Goal: Task Accomplishment & Management: Complete application form

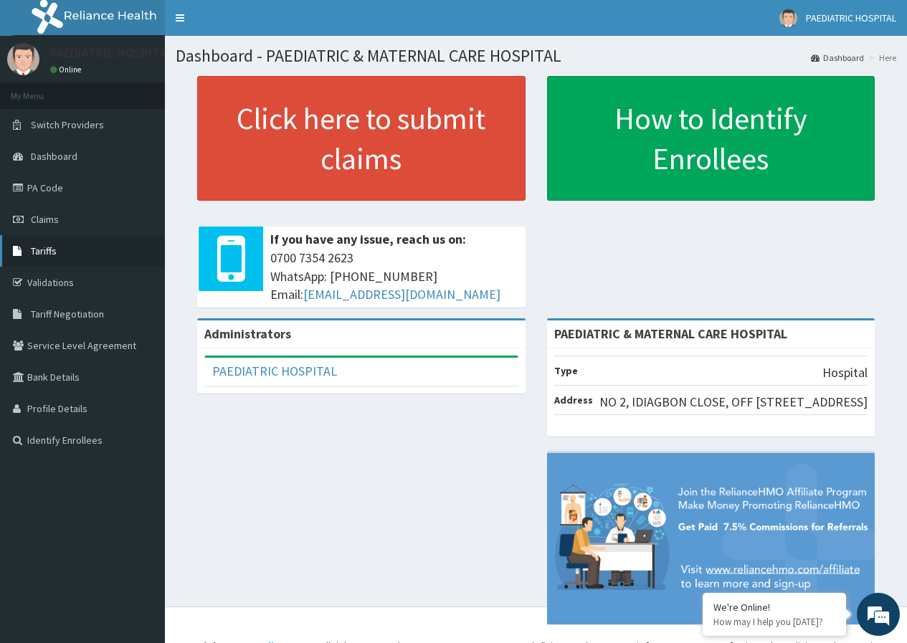
click at [57, 254] on link "Tariffs" at bounding box center [82, 251] width 165 height 32
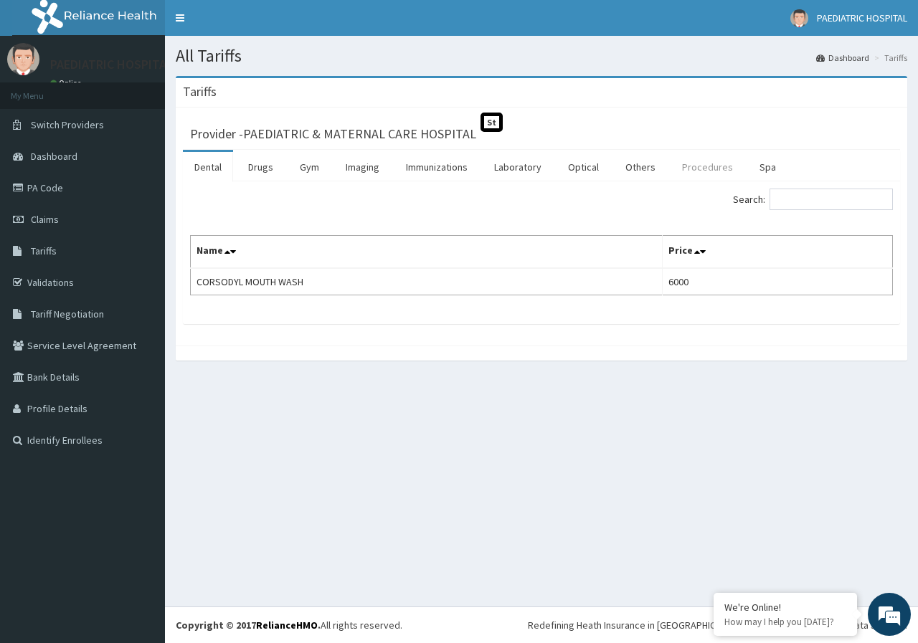
click at [699, 169] on link "Procedures" at bounding box center [708, 167] width 74 height 30
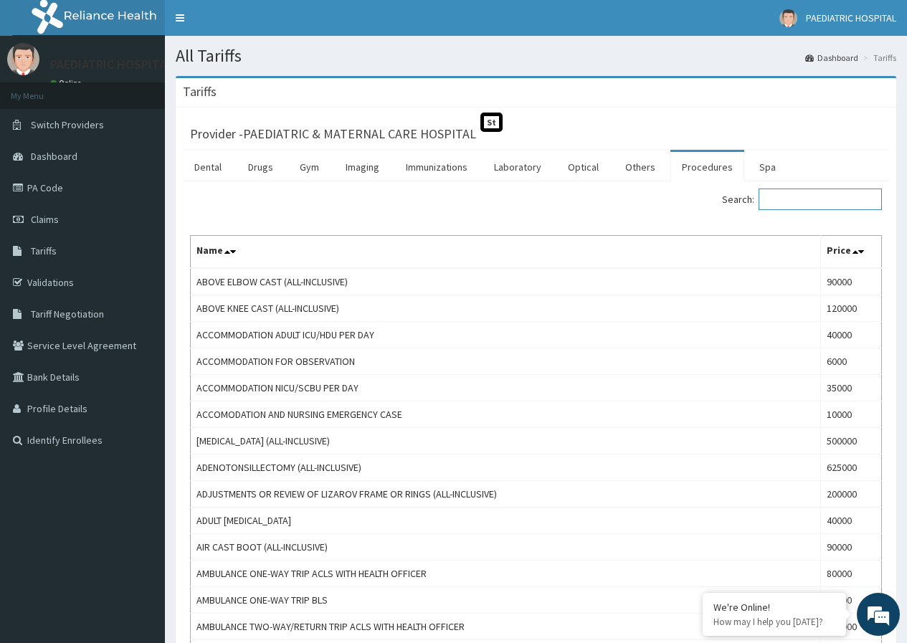
click at [815, 202] on input "Search:" at bounding box center [820, 200] width 123 height 22
click at [815, 202] on input "reg" at bounding box center [820, 200] width 123 height 22
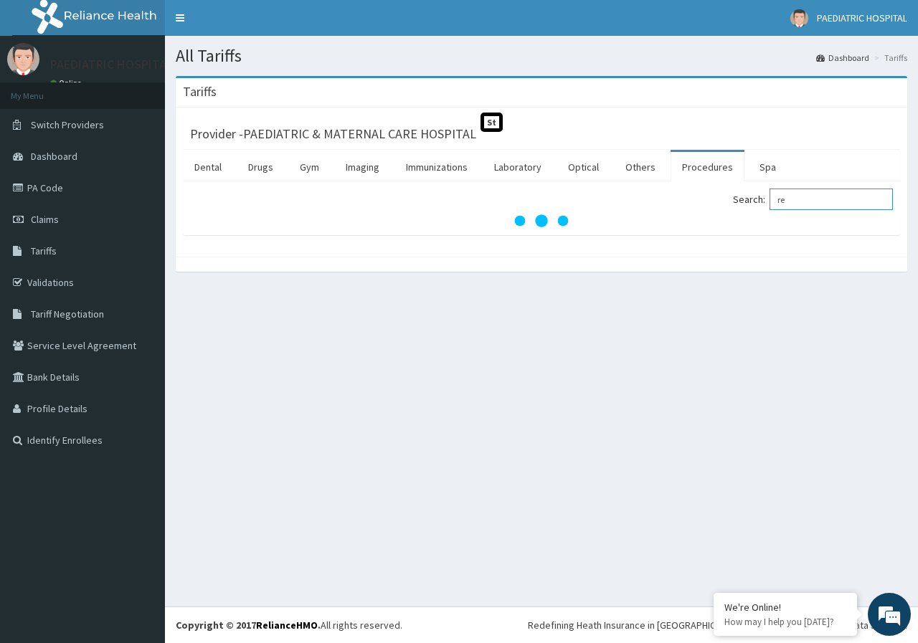
type input "r"
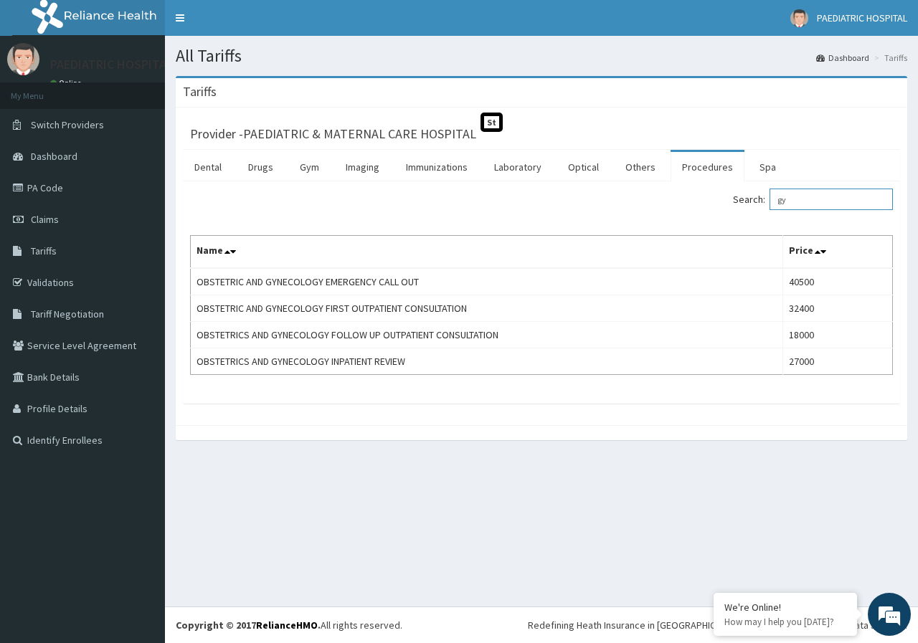
type input "g"
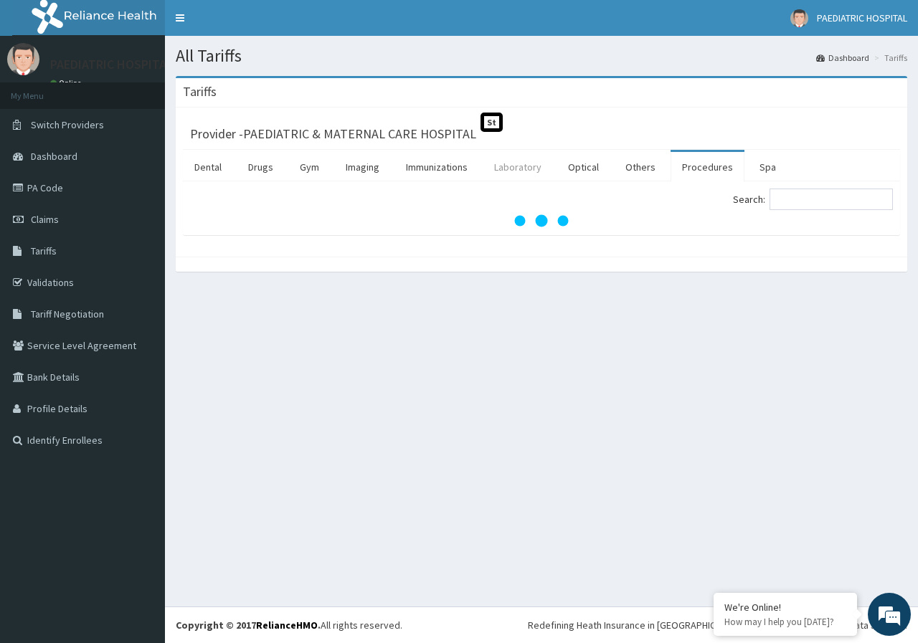
click at [531, 168] on link "Laboratory" at bounding box center [518, 167] width 70 height 30
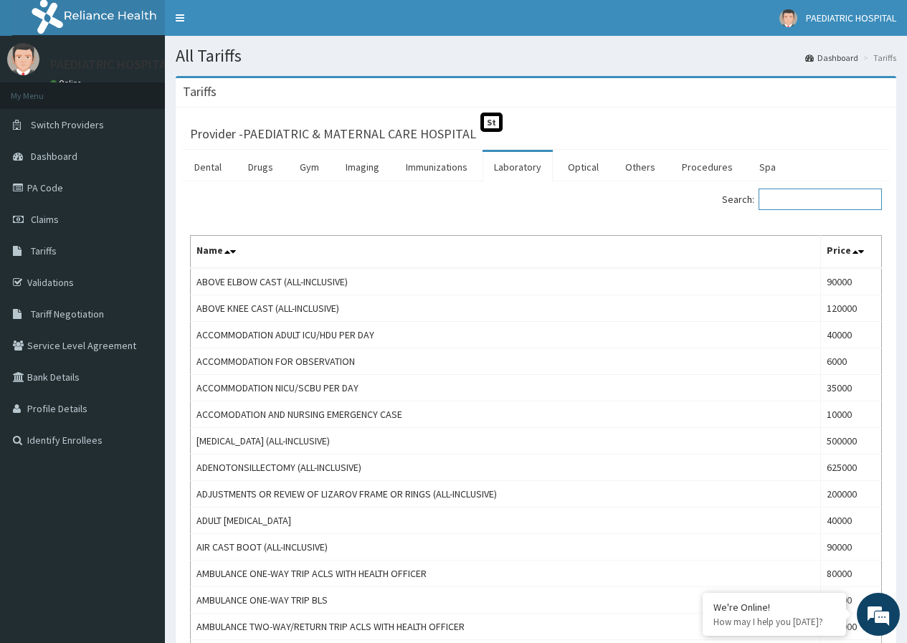
click at [808, 202] on input "Search:" at bounding box center [820, 200] width 123 height 22
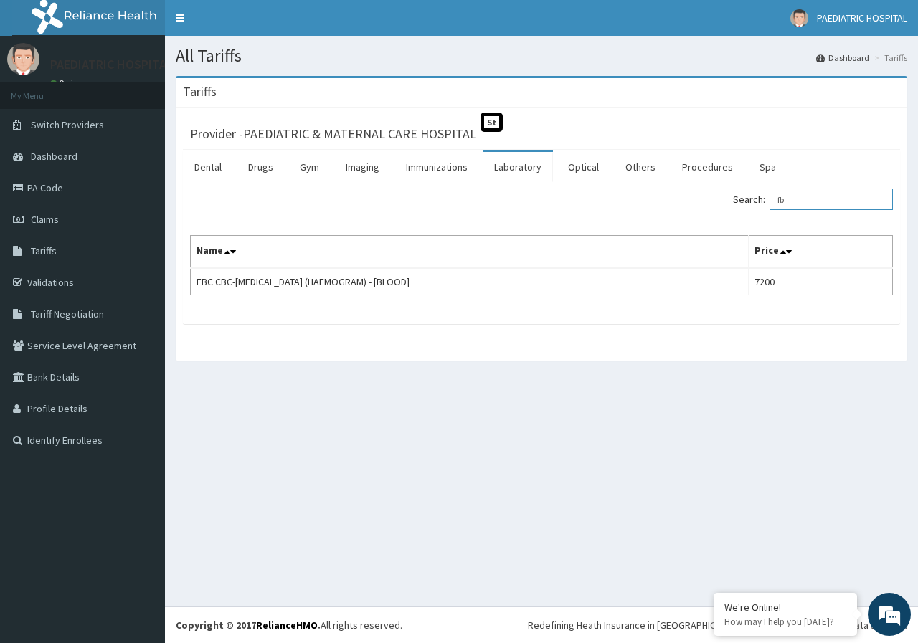
type input "f"
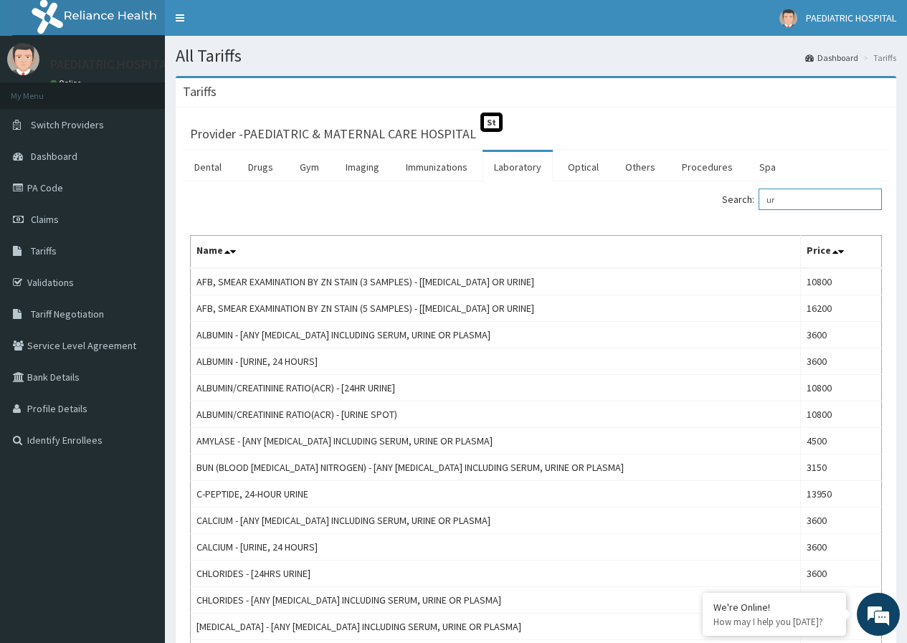
type input "u"
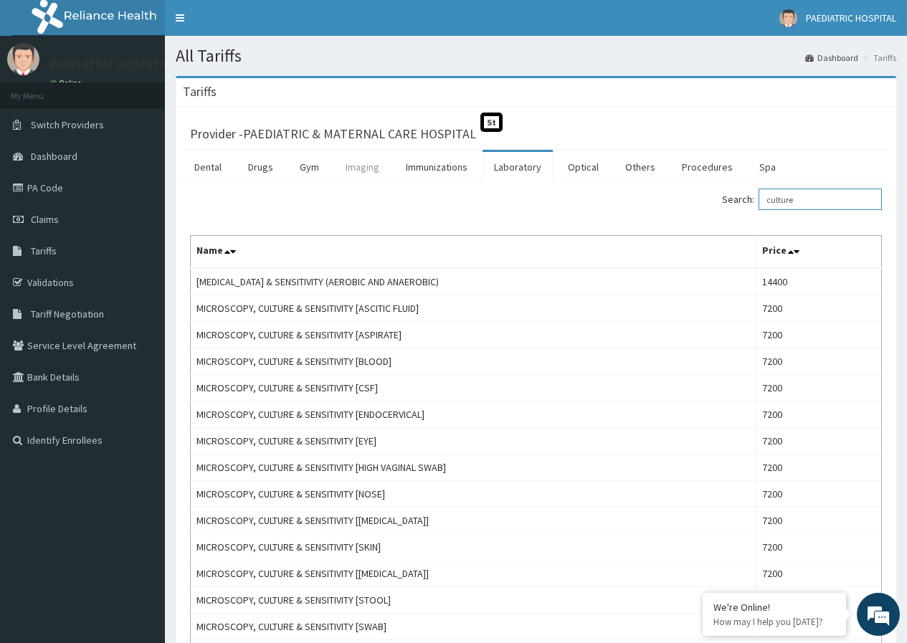
type input "culture"
click at [374, 167] on link "Imaging" at bounding box center [362, 167] width 57 height 30
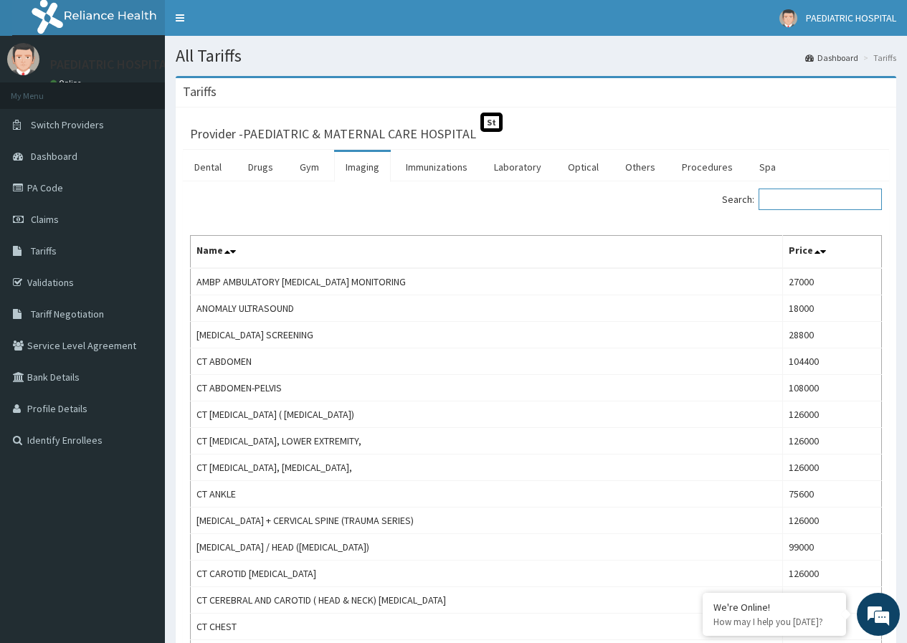
click at [817, 193] on input "Search:" at bounding box center [820, 200] width 123 height 22
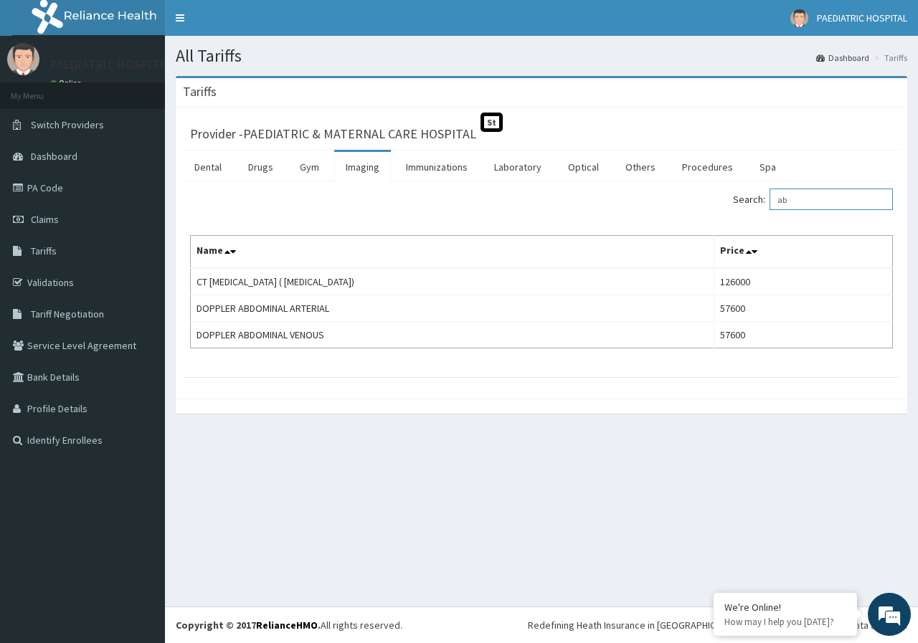
type input "a"
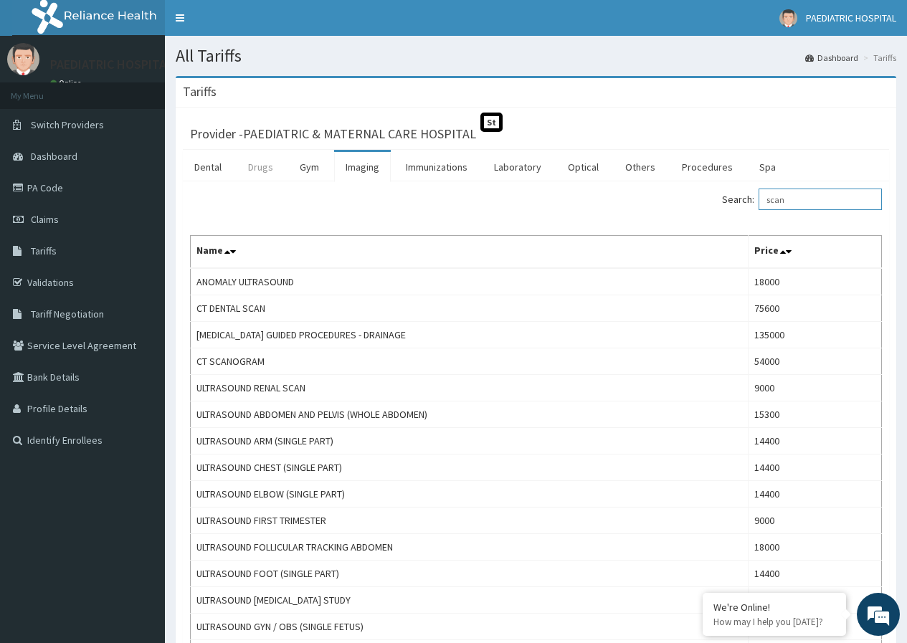
type input "scan"
click at [272, 166] on link "Drugs" at bounding box center [261, 167] width 48 height 30
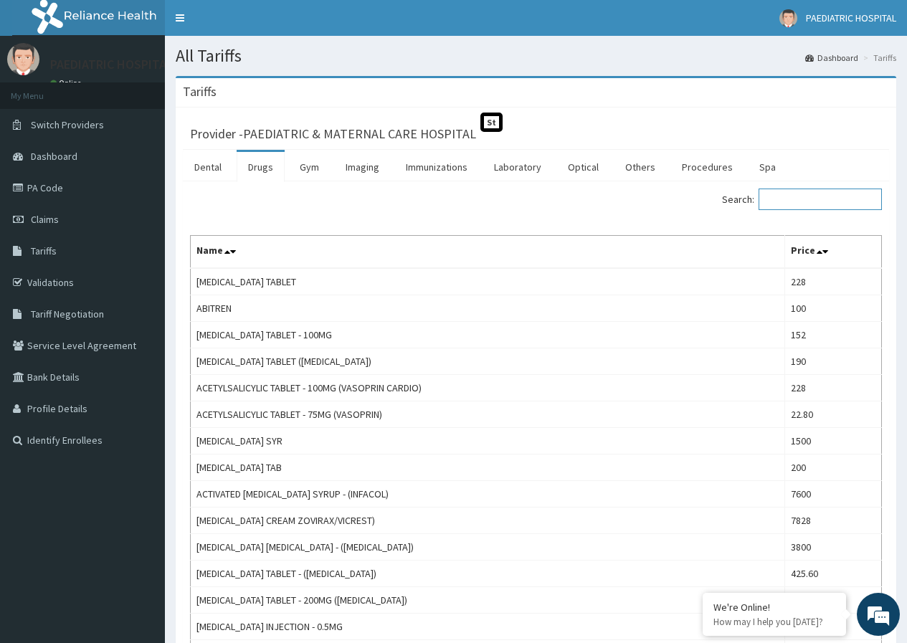
click at [811, 205] on input "Search:" at bounding box center [820, 200] width 123 height 22
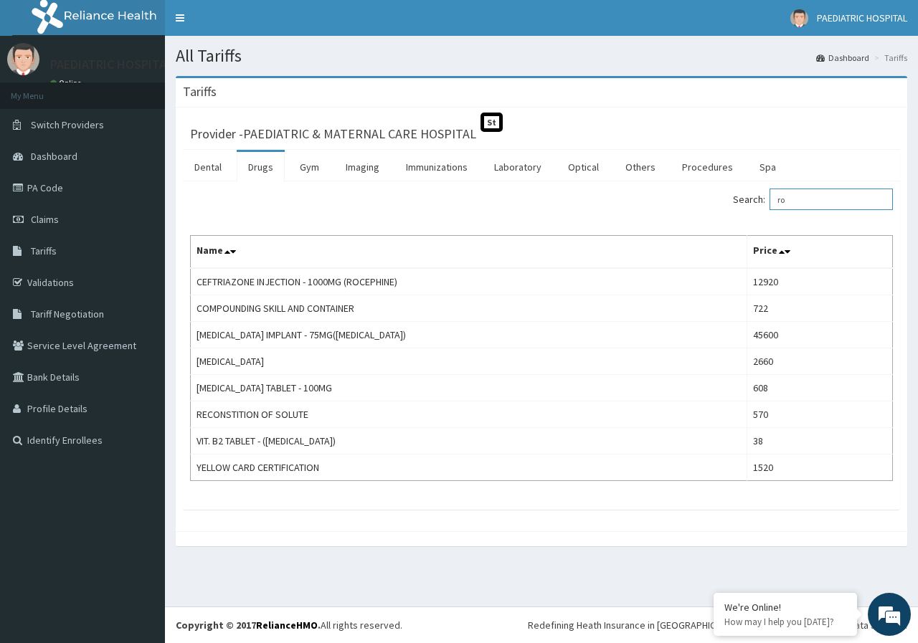
type input "r"
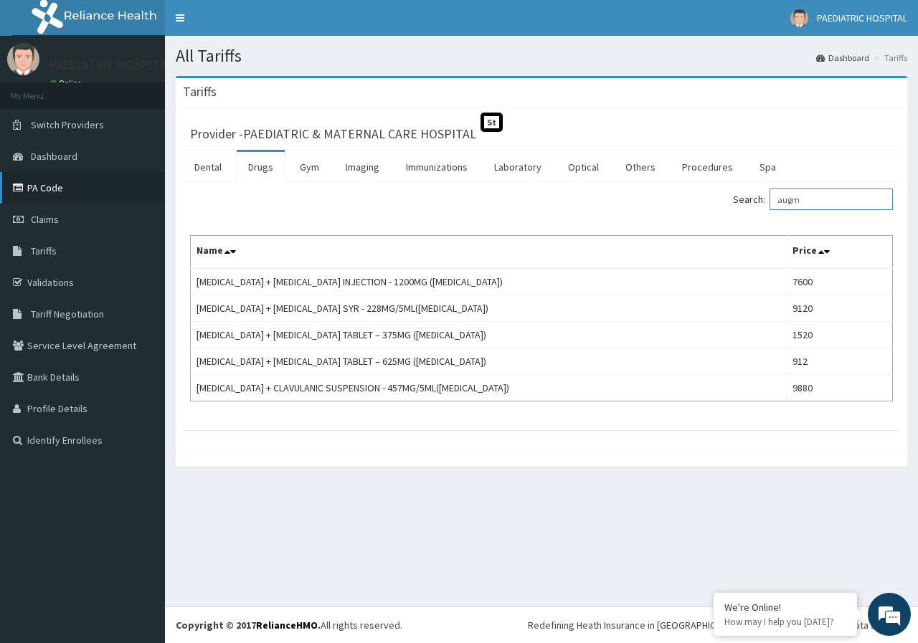
type input "augm"
click at [42, 189] on link "PA Code" at bounding box center [82, 188] width 165 height 32
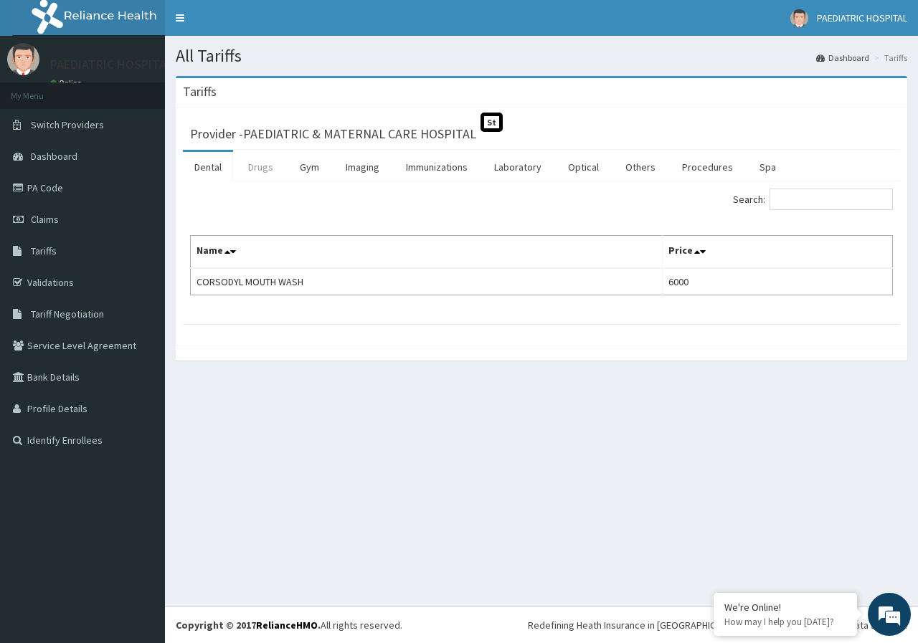
click at [266, 167] on link "Drugs" at bounding box center [261, 167] width 48 height 30
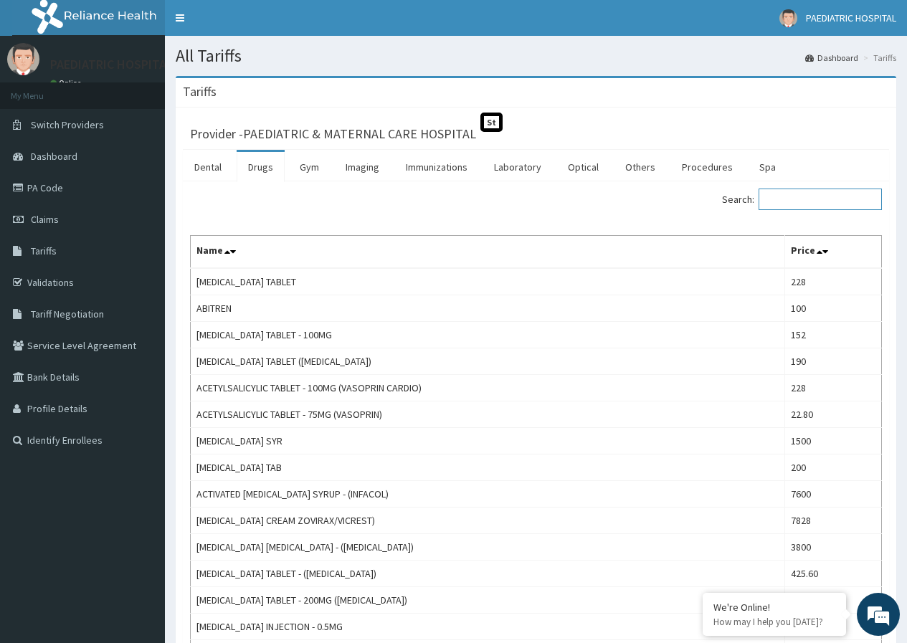
click at [824, 200] on input "Search:" at bounding box center [820, 200] width 123 height 22
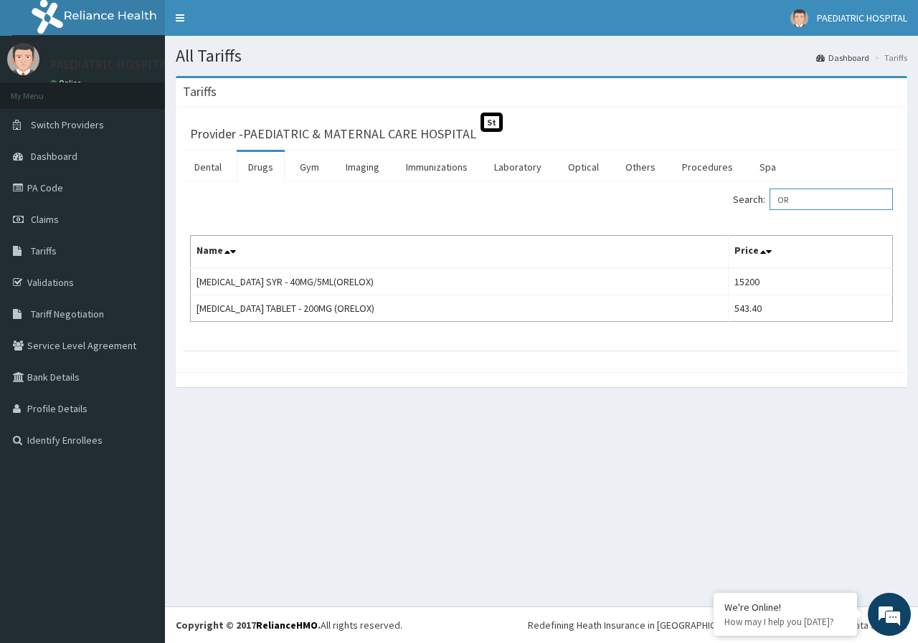
type input "O"
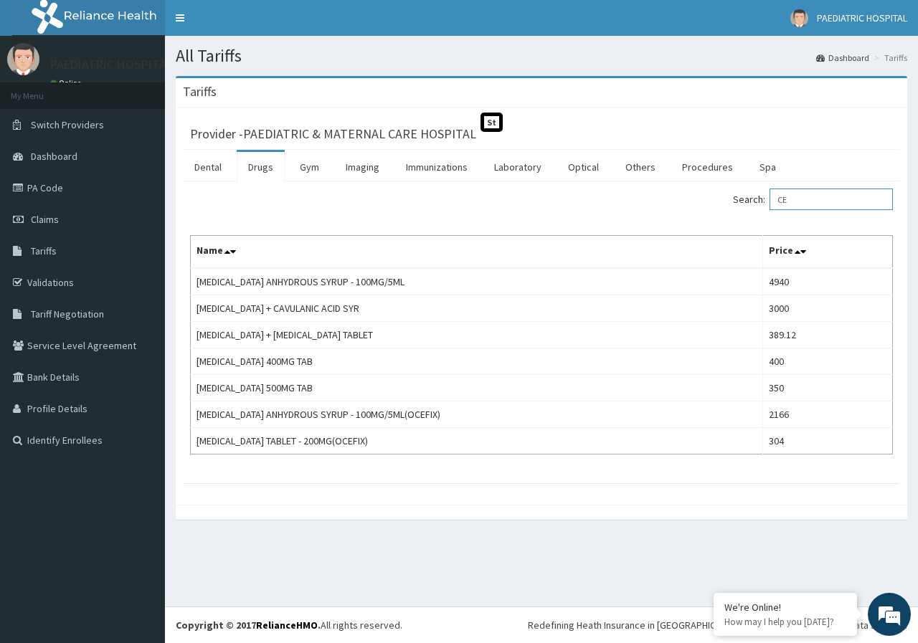
type input "C"
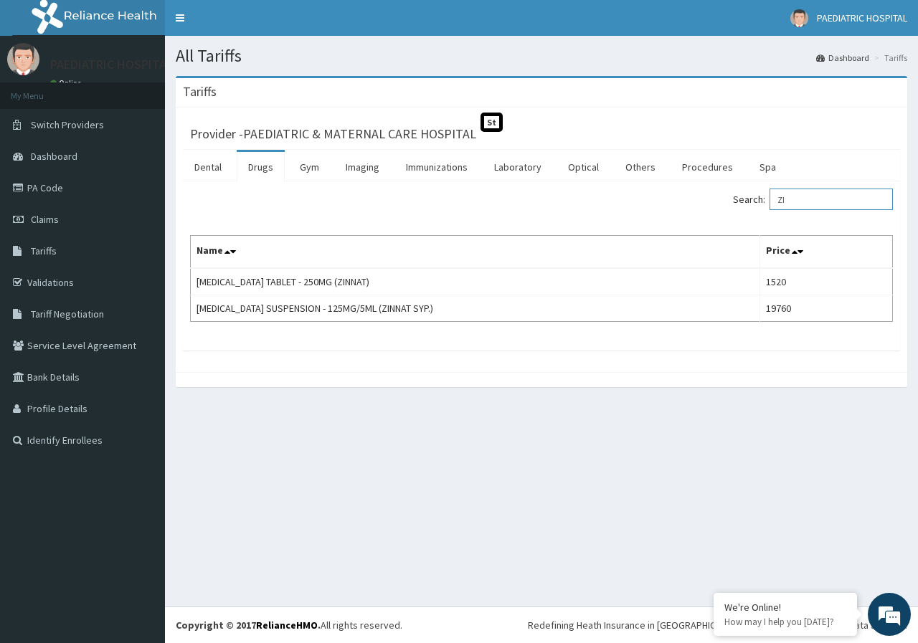
type input "Z"
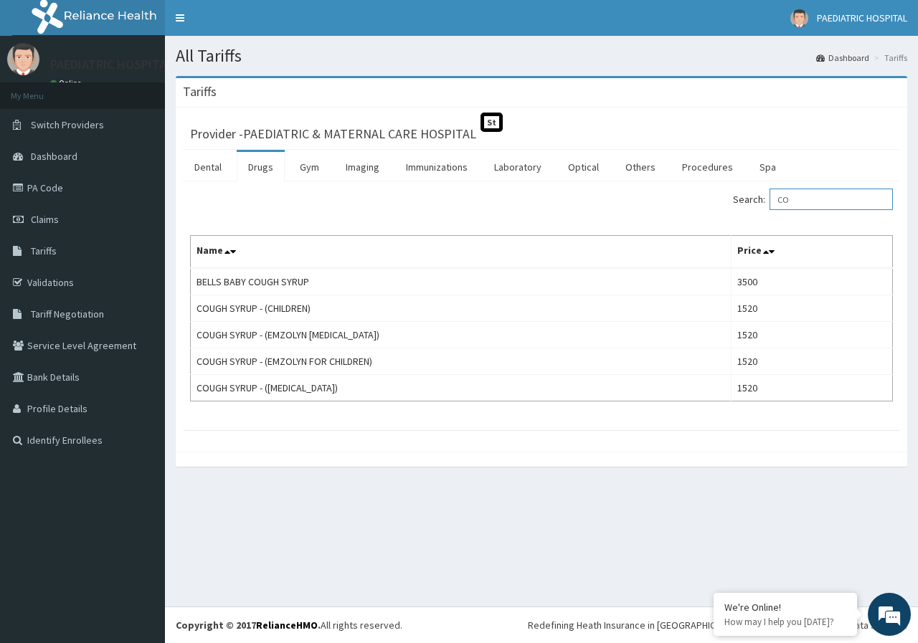
type input "C"
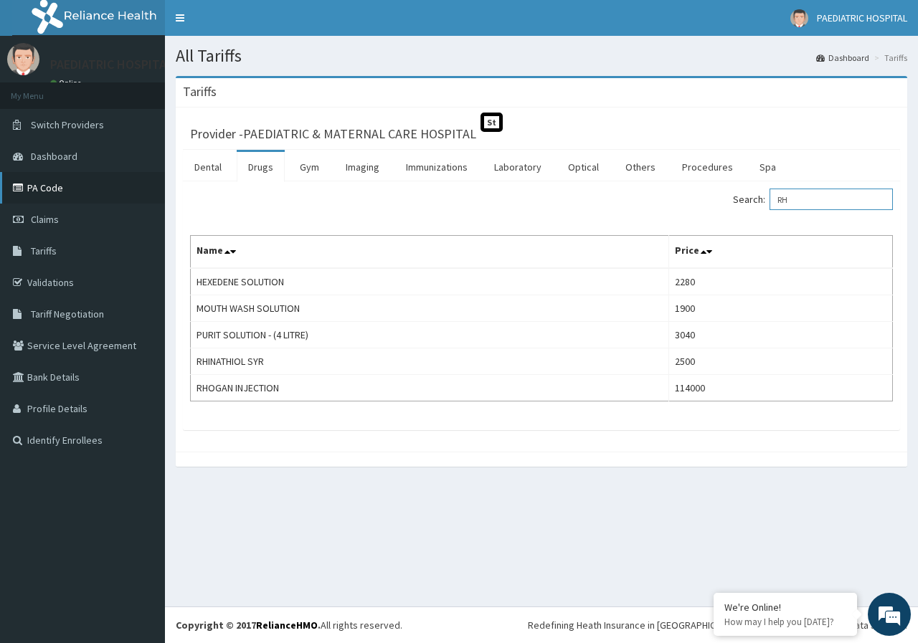
type input "RH"
click at [57, 188] on link "PA Code" at bounding box center [82, 188] width 165 height 32
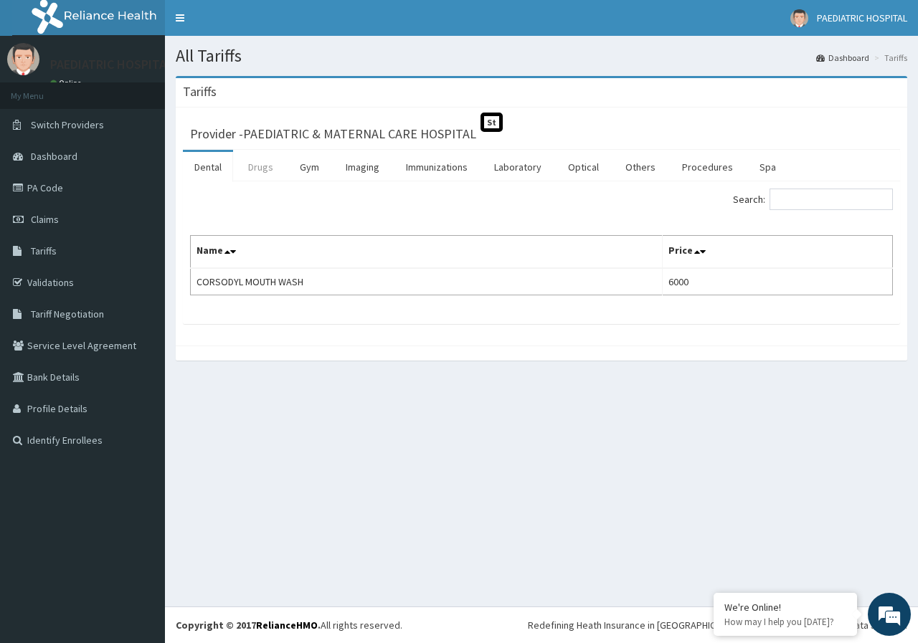
click at [273, 167] on link "Drugs" at bounding box center [261, 167] width 48 height 30
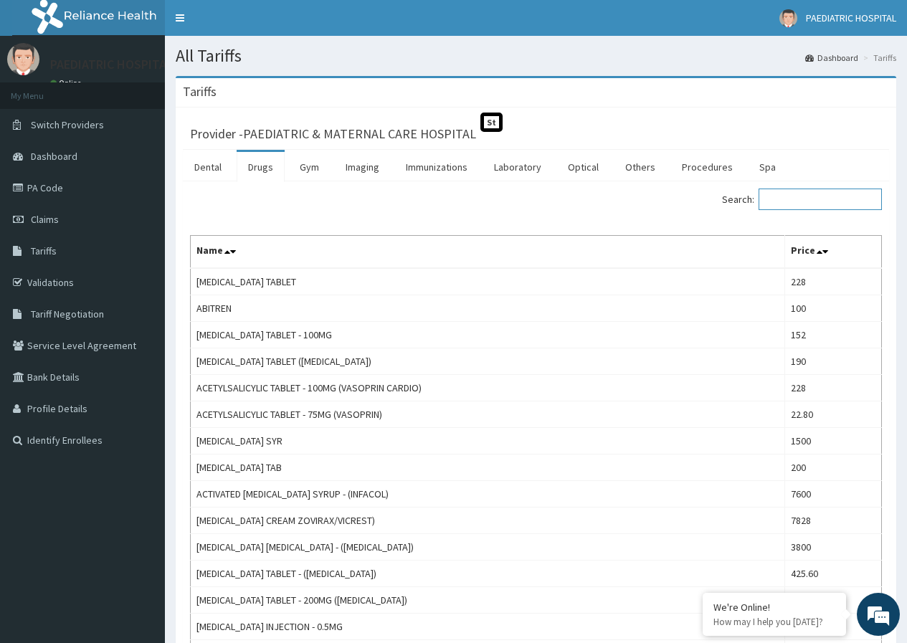
click at [827, 197] on input "Search:" at bounding box center [820, 200] width 123 height 22
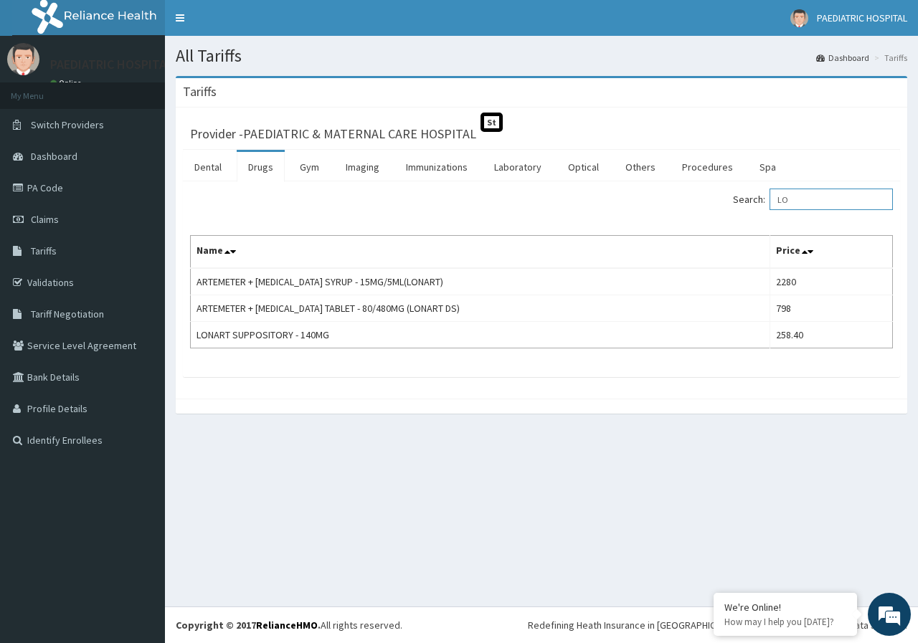
type input "L"
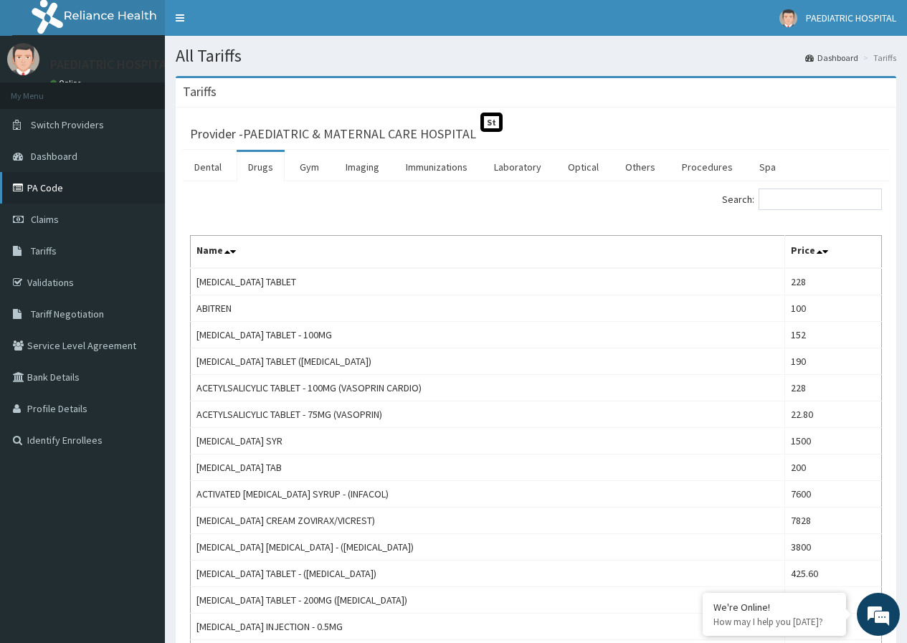
click at [49, 194] on link "PA Code" at bounding box center [82, 188] width 165 height 32
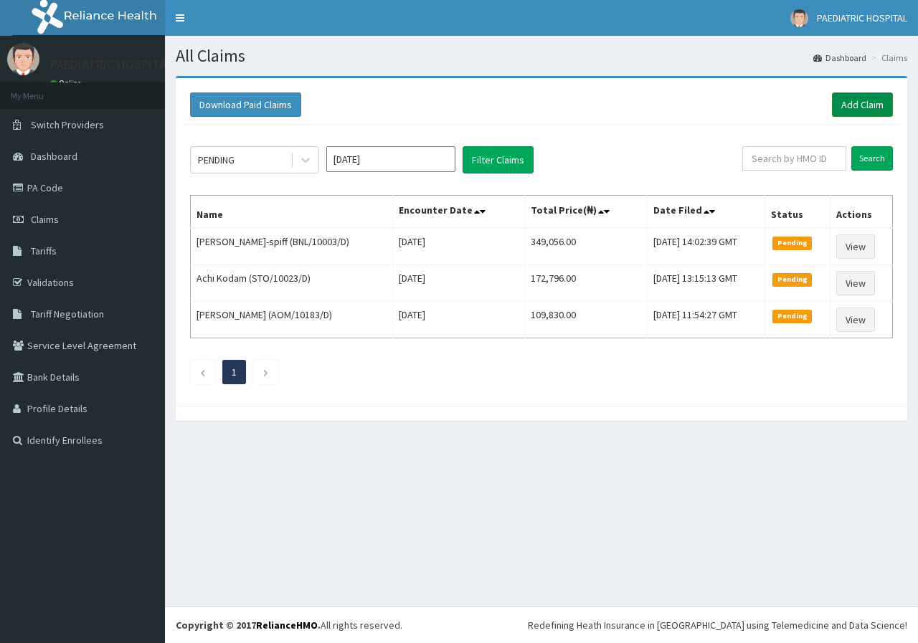
click at [863, 103] on link "Add Claim" at bounding box center [862, 105] width 61 height 24
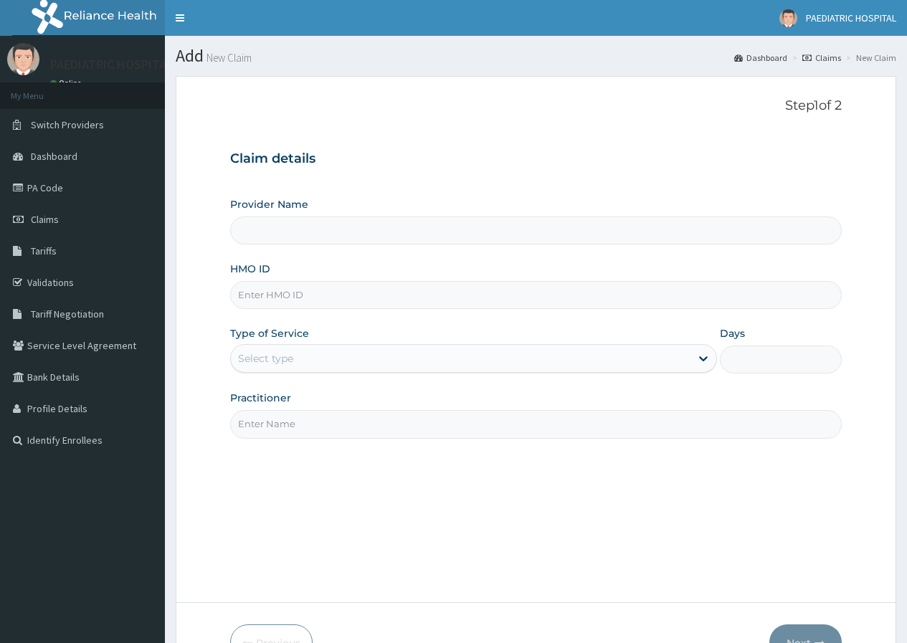
click at [286, 297] on input "HMO ID" at bounding box center [536, 295] width 612 height 28
type input "AOM/"
type input "PAEDIATRIC & MATERNAL CARE HOSPITAL"
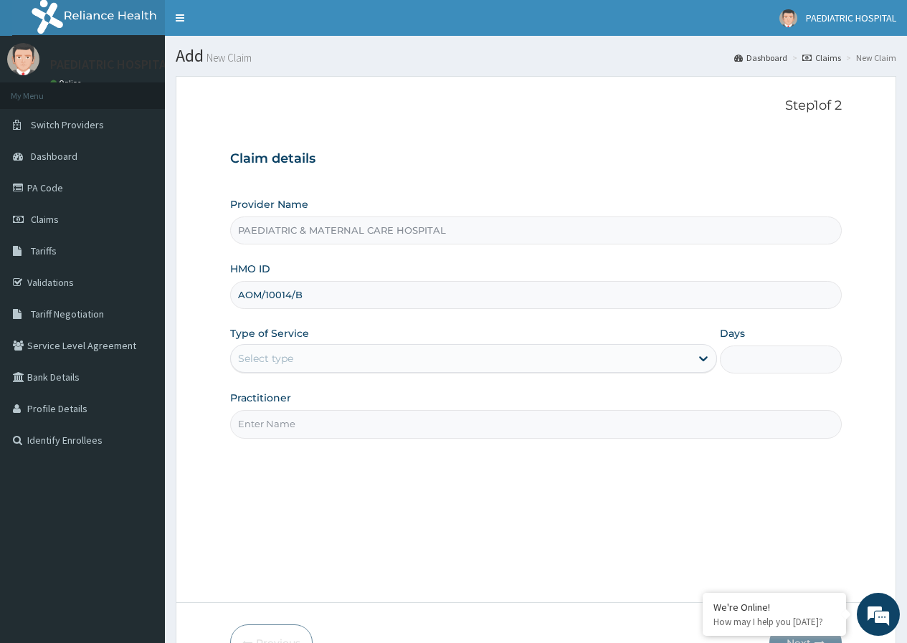
type input "AOM/10014/B"
click at [279, 358] on div "Select type" at bounding box center [265, 358] width 55 height 14
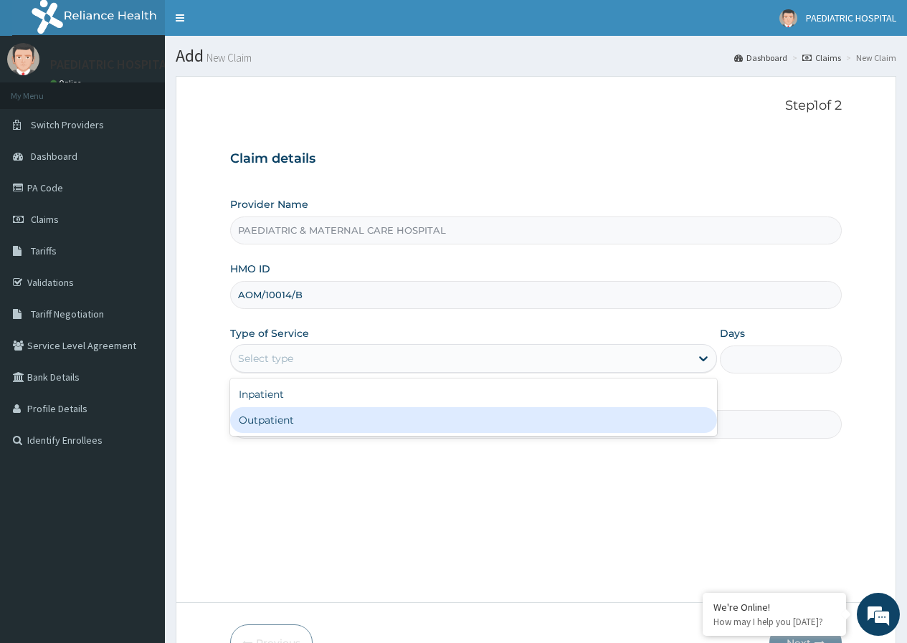
click at [277, 419] on div "Outpatient" at bounding box center [473, 420] width 487 height 26
type input "1"
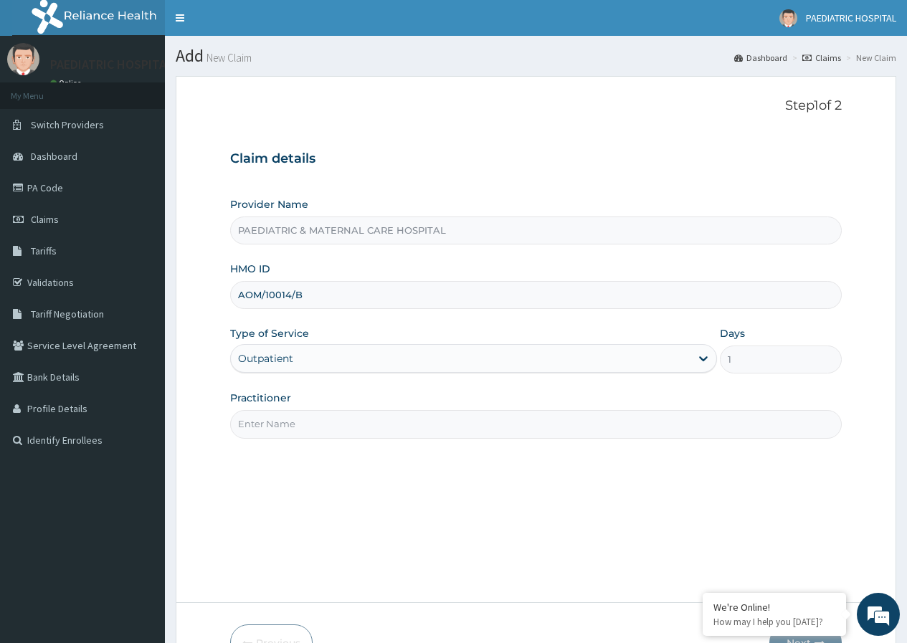
click at [281, 432] on input "Practitioner" at bounding box center [536, 424] width 612 height 28
type input "DR. CHIKA"
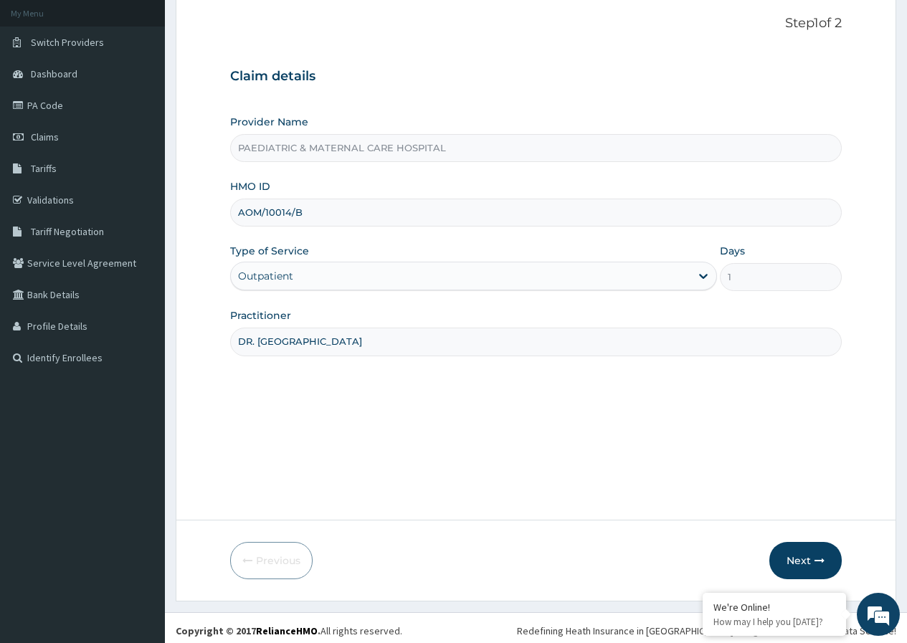
scroll to position [88, 0]
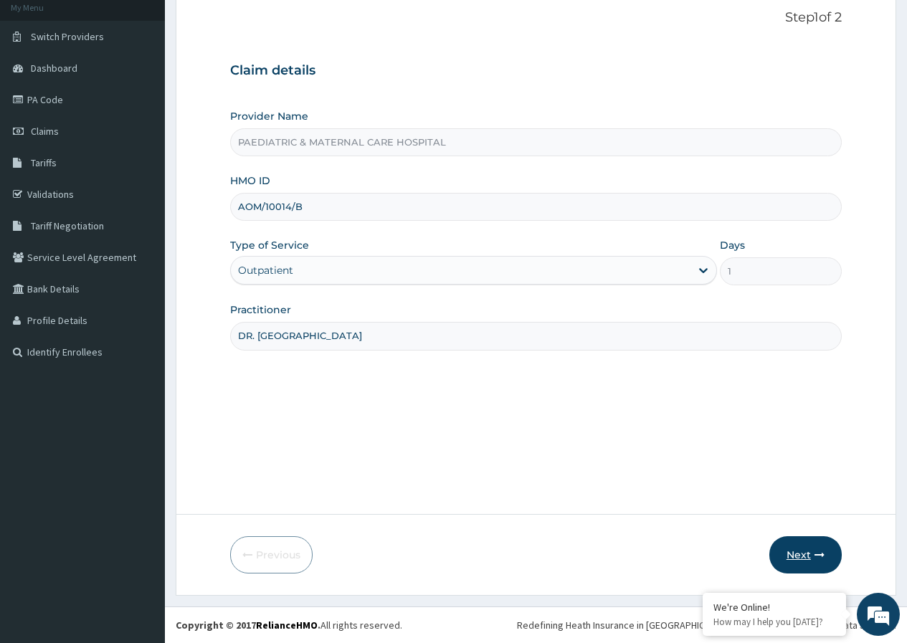
click at [805, 554] on button "Next" at bounding box center [806, 554] width 72 height 37
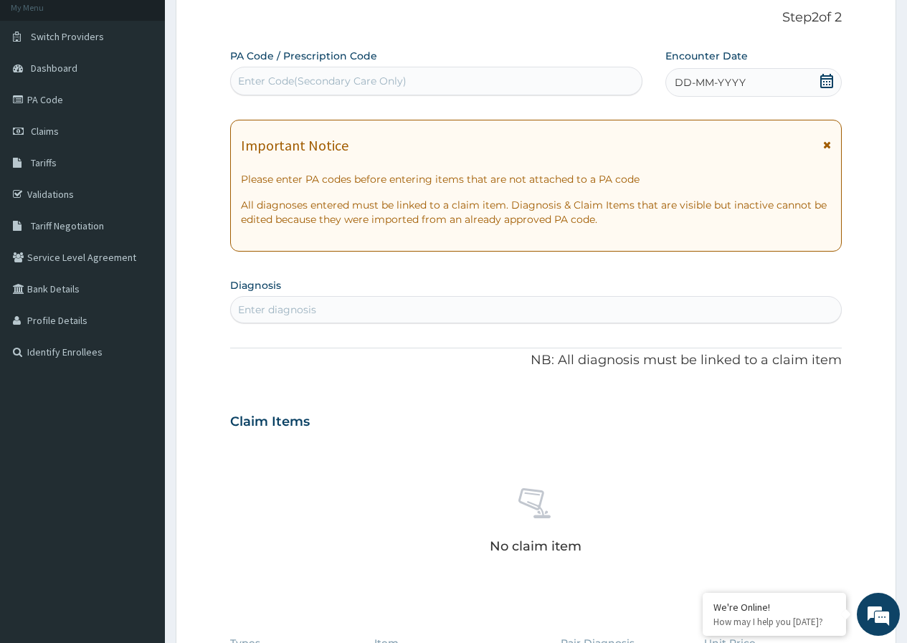
scroll to position [0, 0]
click at [381, 78] on div "Enter Code(Secondary Care Only)" at bounding box center [322, 81] width 169 height 14
type input "PA/BCCC26"
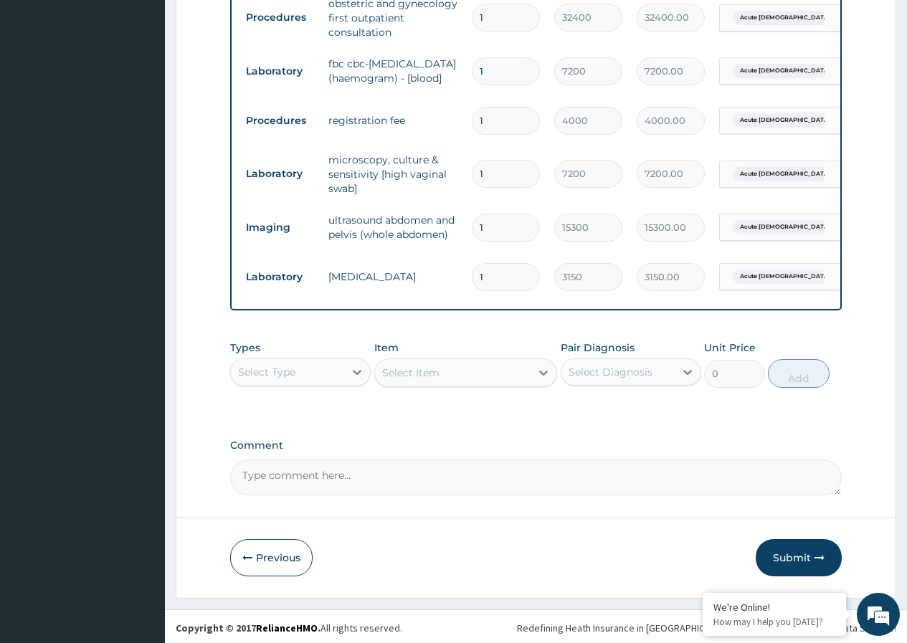
scroll to position [810, 0]
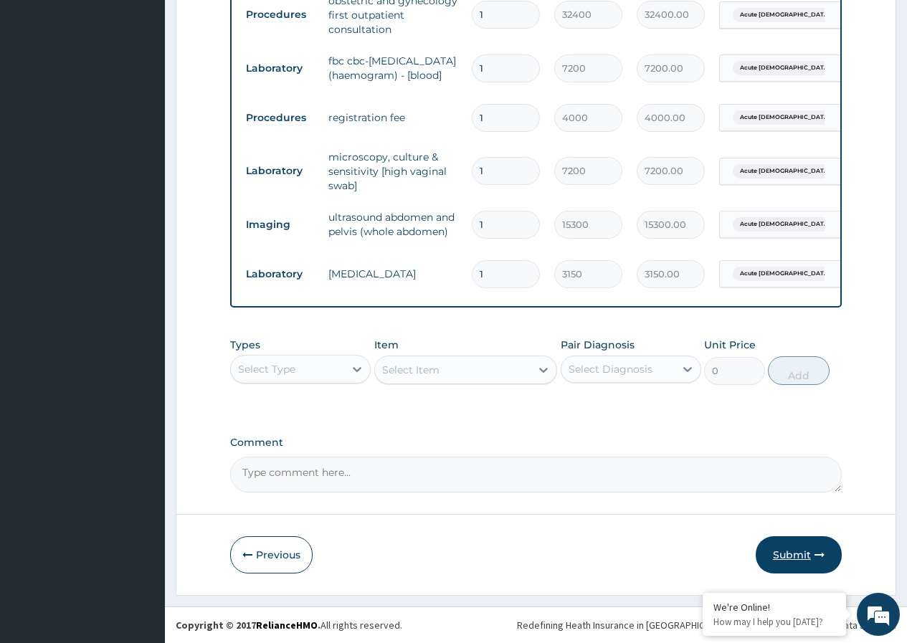
click at [794, 553] on button "Submit" at bounding box center [799, 554] width 86 height 37
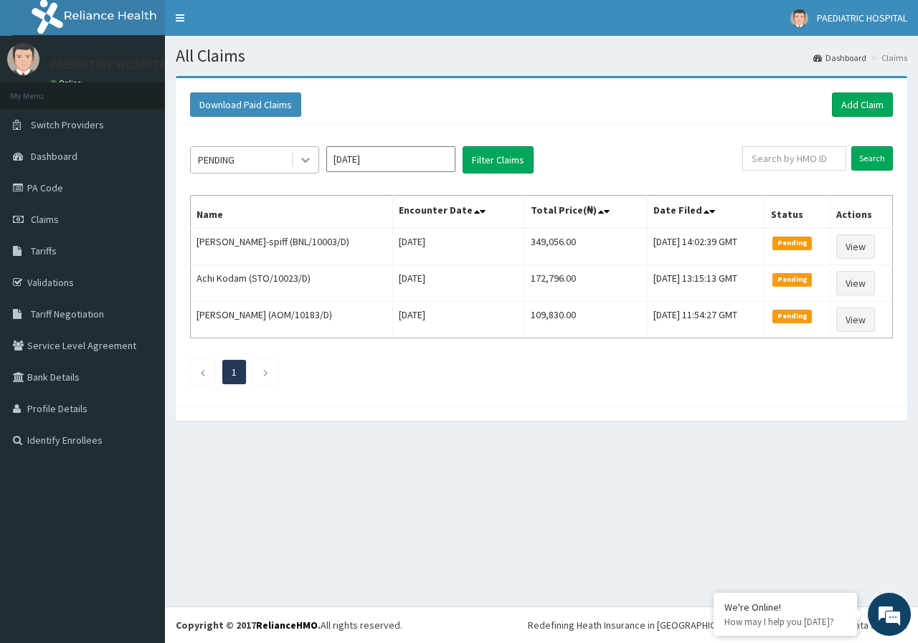
click at [307, 158] on icon at bounding box center [305, 160] width 14 height 14
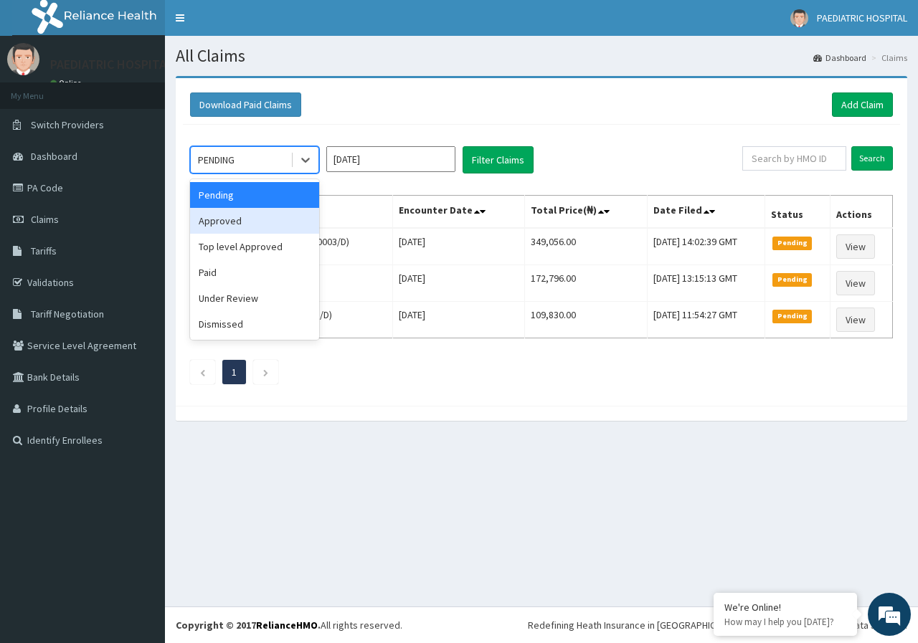
click at [231, 220] on div "Approved" at bounding box center [254, 221] width 129 height 26
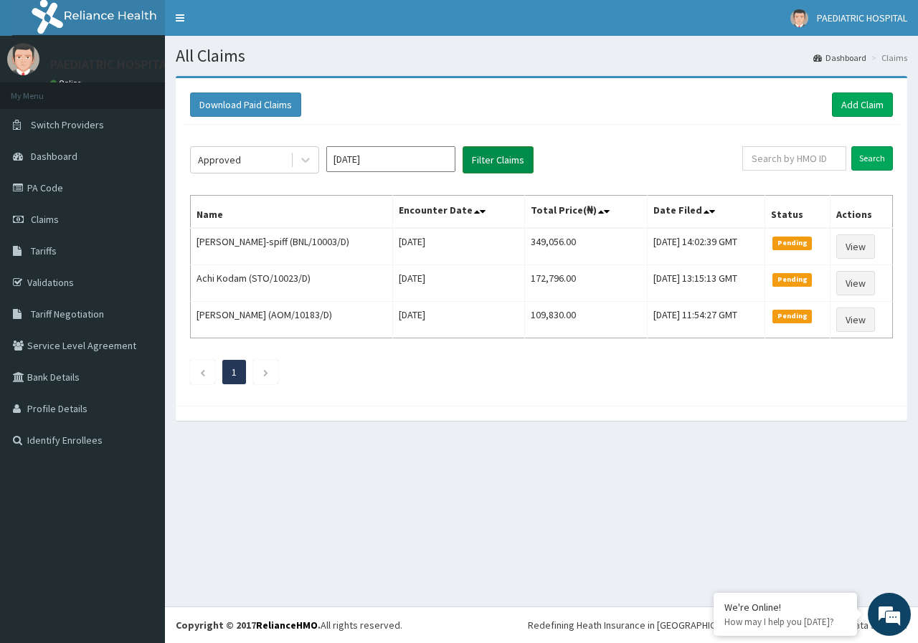
click at [502, 156] on button "Filter Claims" at bounding box center [498, 159] width 71 height 27
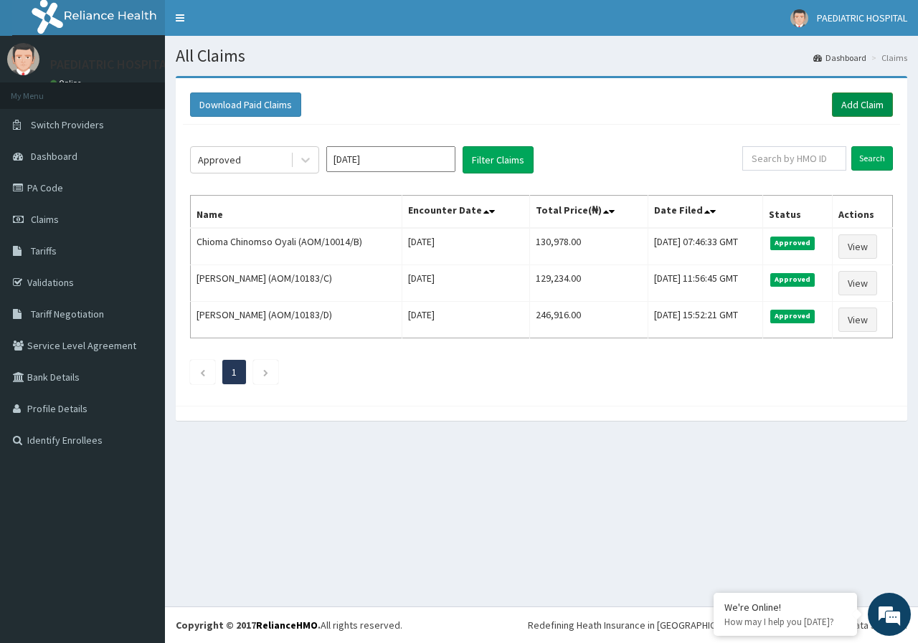
click at [848, 107] on link "Add Claim" at bounding box center [862, 105] width 61 height 24
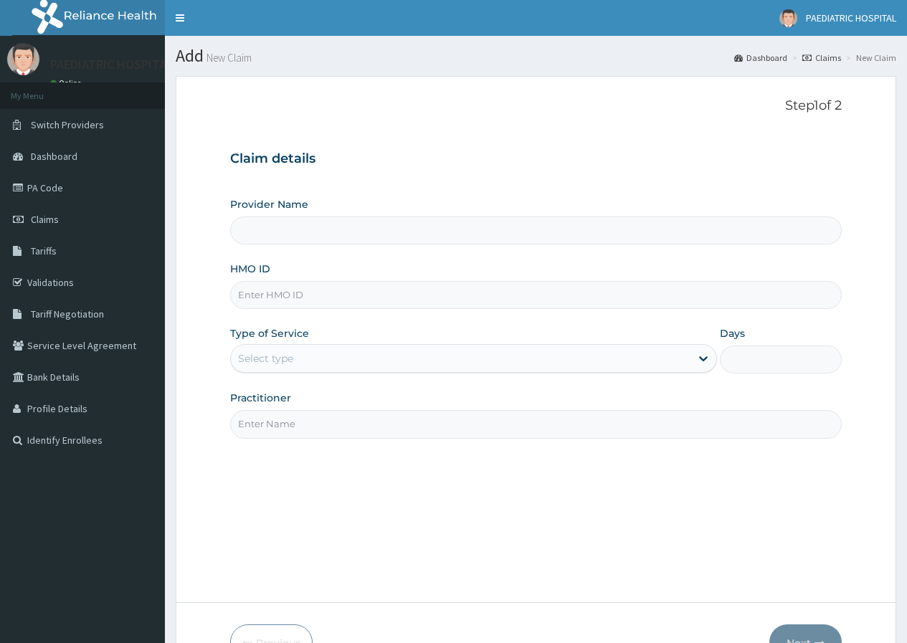
click at [292, 291] on input "HMO ID" at bounding box center [536, 295] width 612 height 28
type input "PAEDIATRIC & MATERNAL CARE HOSPITAL"
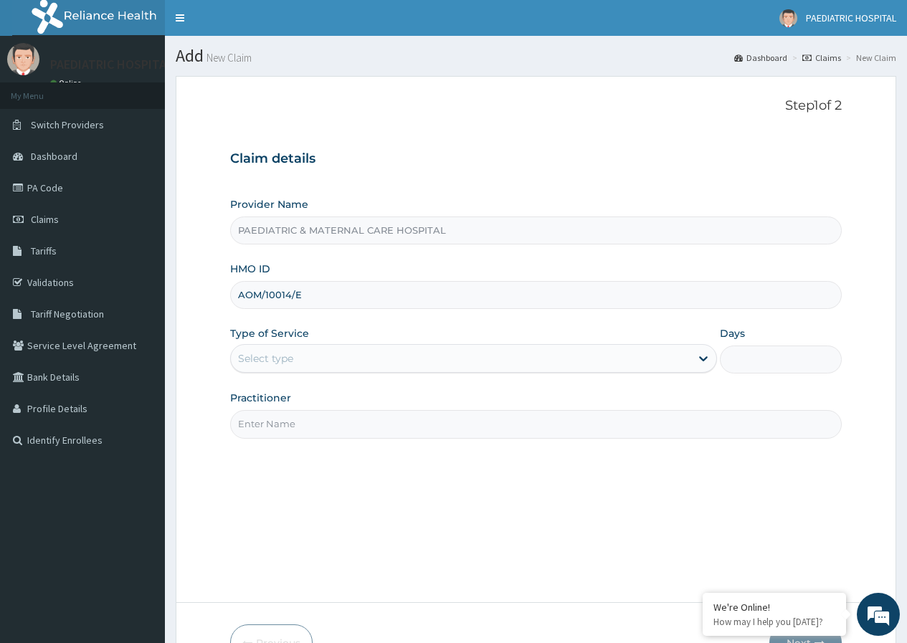
type input "AOM/10014/E"
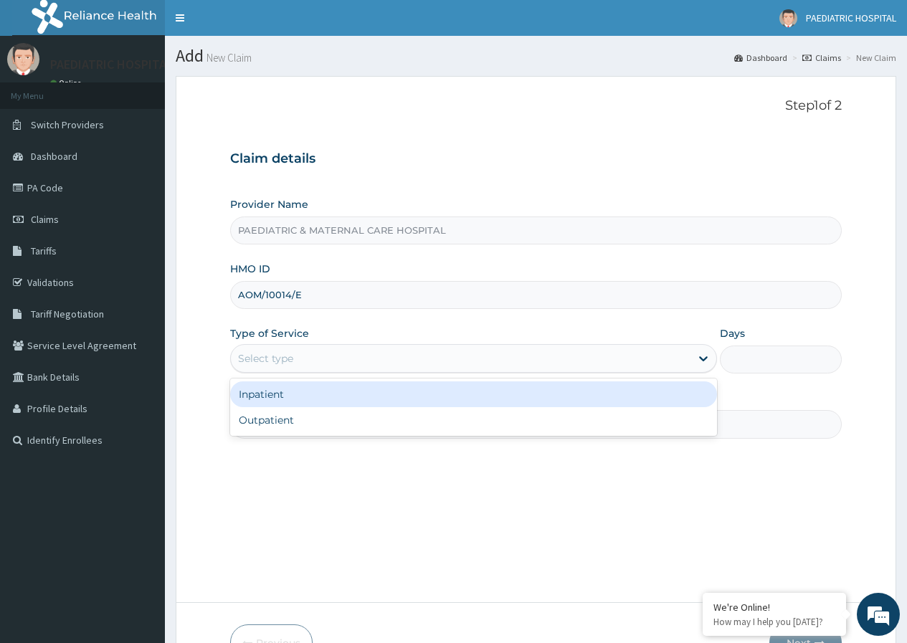
click at [255, 364] on div "Select type" at bounding box center [265, 358] width 55 height 14
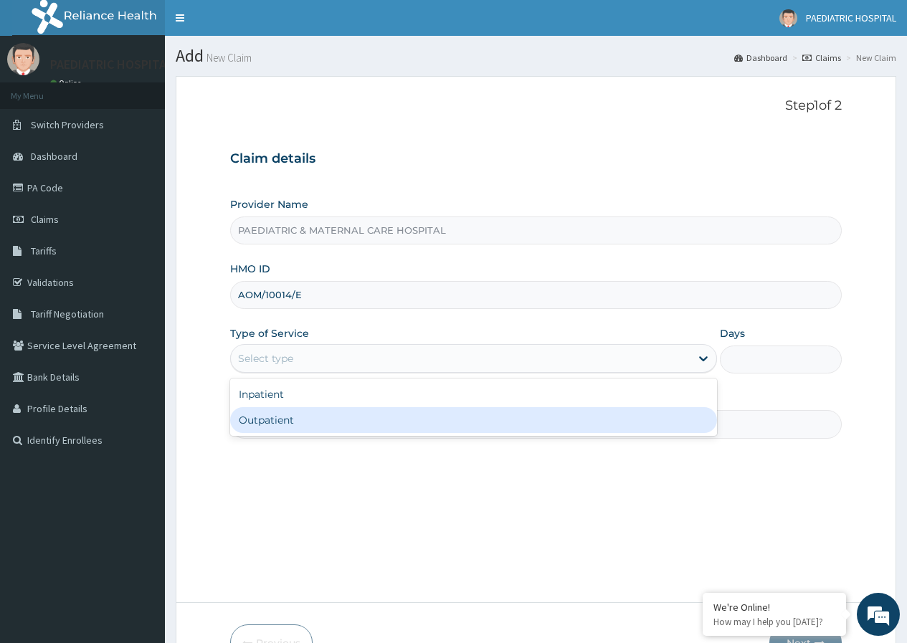
click at [262, 418] on div "Outpatient" at bounding box center [473, 420] width 487 height 26
type input "1"
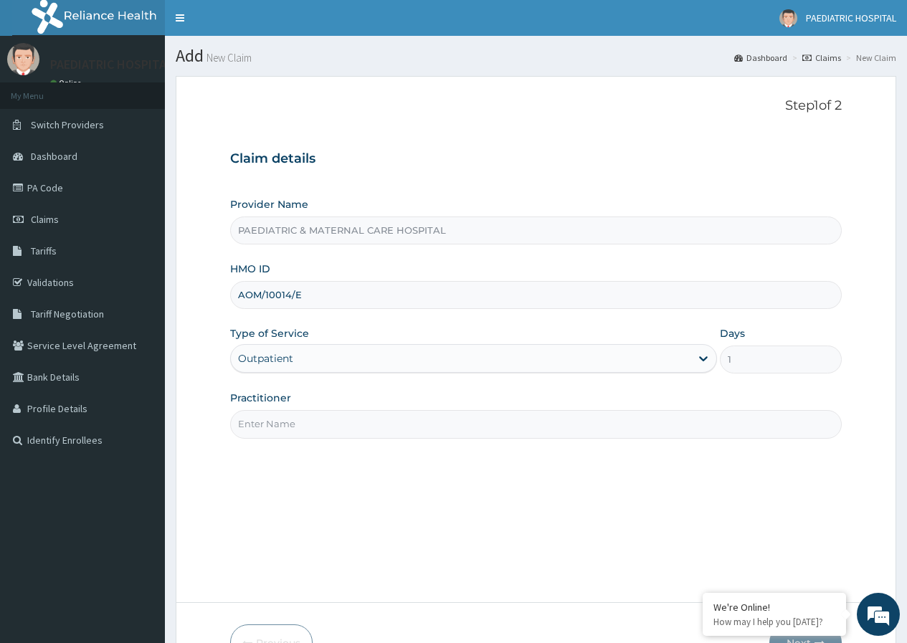
click at [265, 416] on input "Practitioner" at bounding box center [536, 424] width 612 height 28
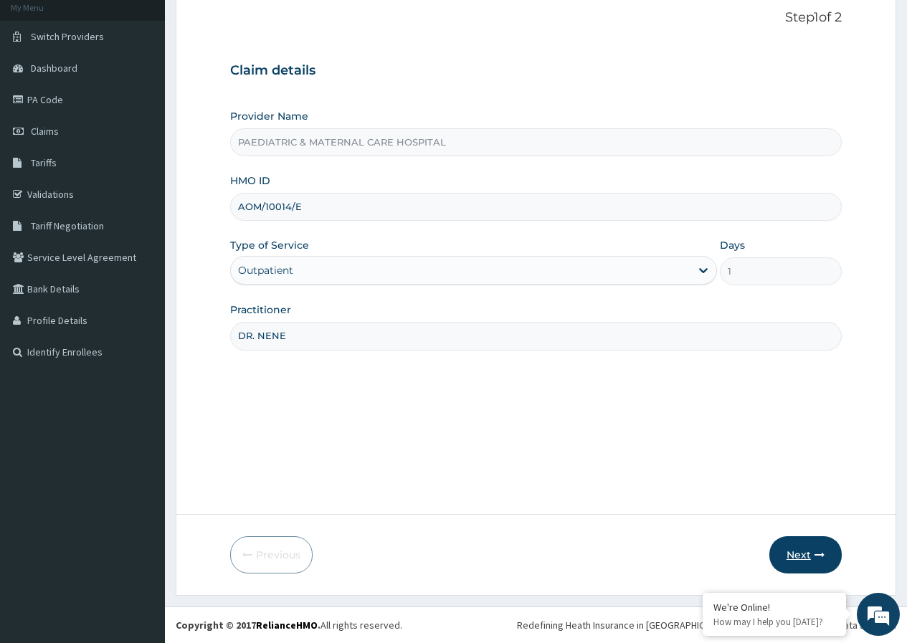
type input "DR. NENE"
click at [792, 557] on button "Next" at bounding box center [806, 554] width 72 height 37
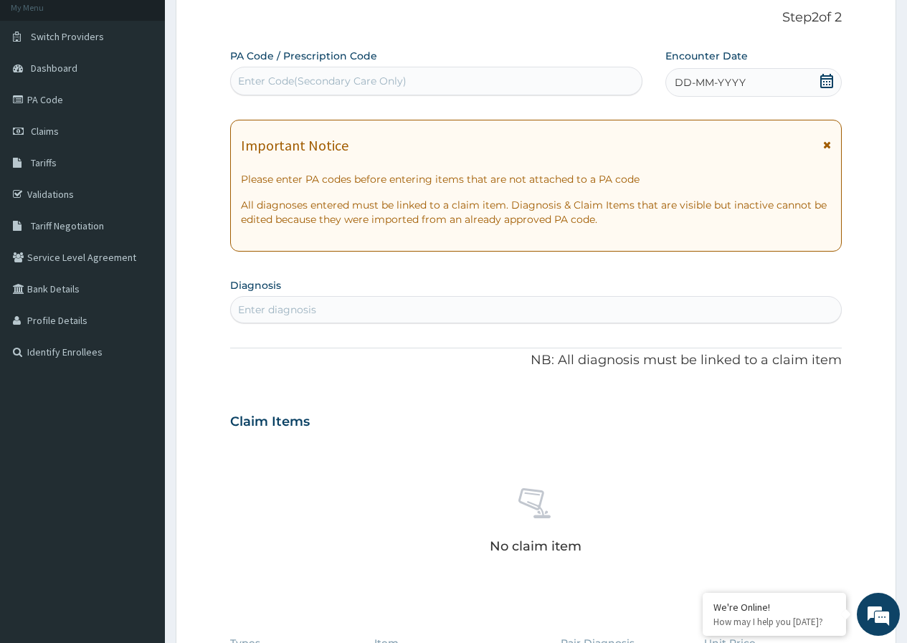
click at [342, 78] on div "Enter Code(Secondary Care Only)" at bounding box center [322, 81] width 169 height 14
type input "PA/95C793"
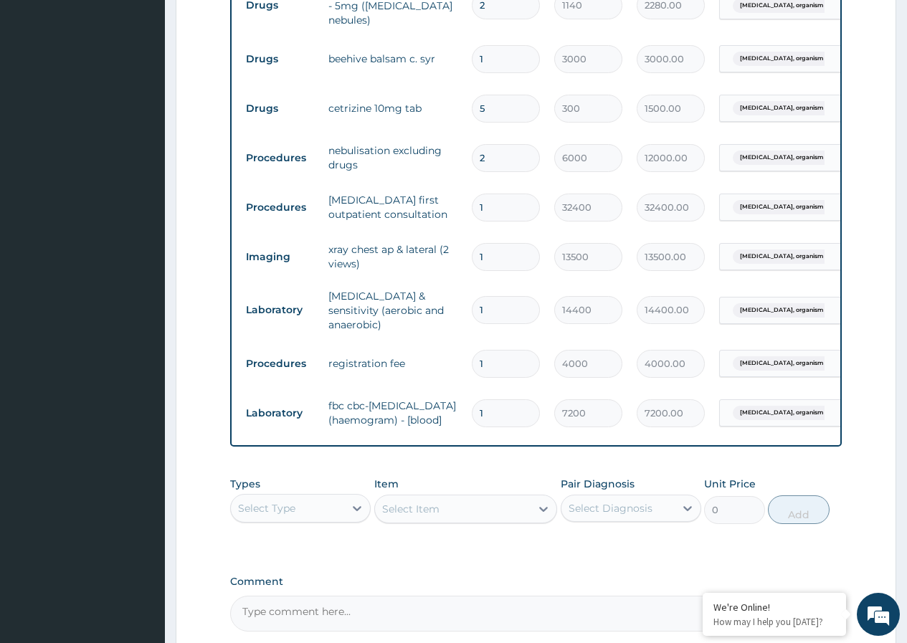
scroll to position [935, 0]
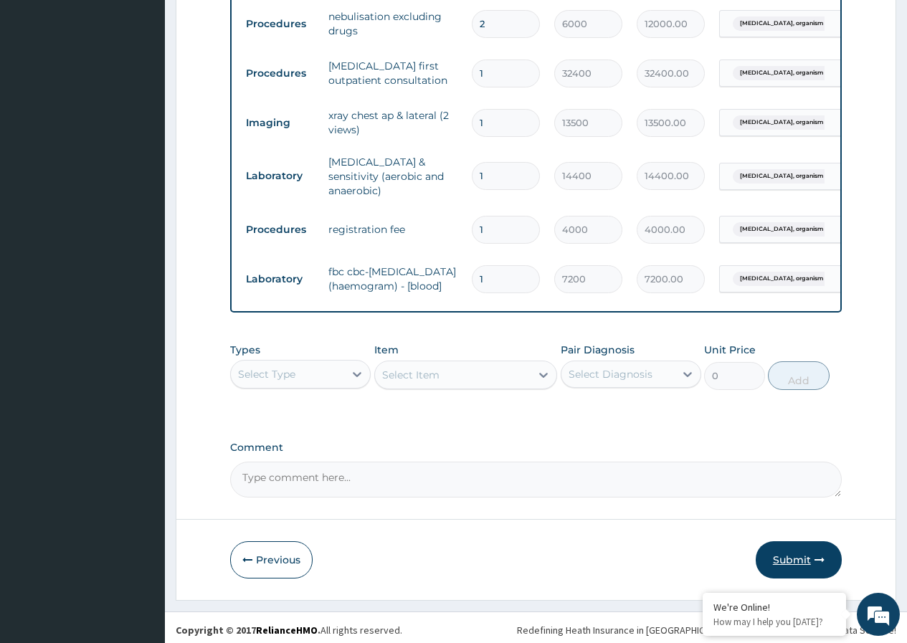
click at [794, 549] on button "Submit" at bounding box center [799, 559] width 86 height 37
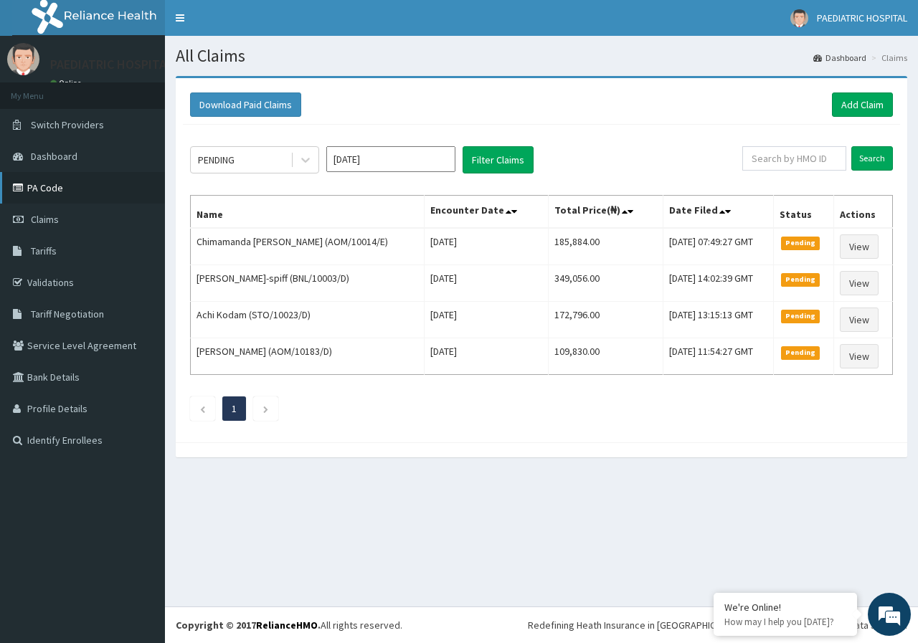
click at [47, 193] on link "PA Code" at bounding box center [82, 188] width 165 height 32
